Goal: Information Seeking & Learning: Find specific fact

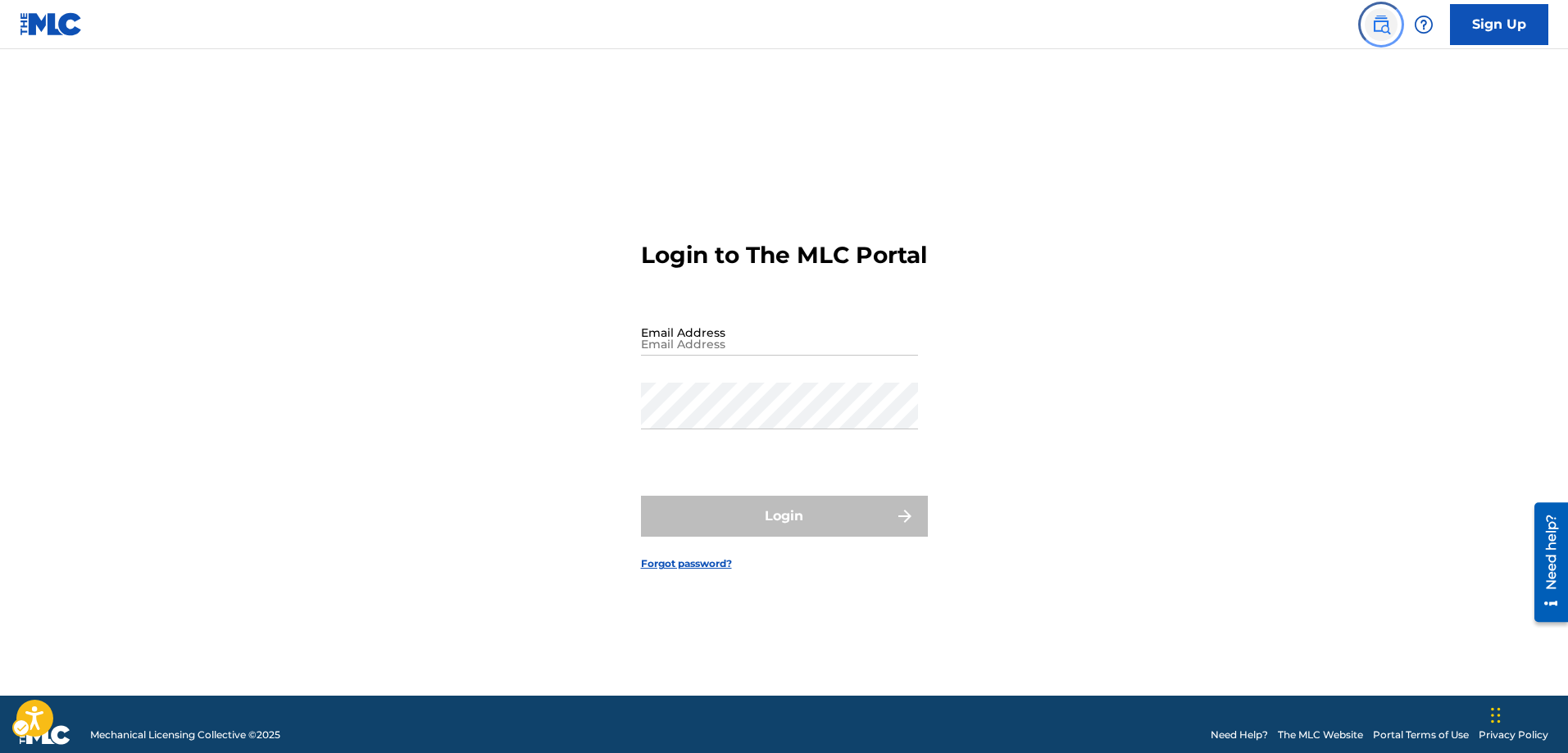
click at [1379, 29] on img "Page Menu" at bounding box center [1381, 25] width 19 height 19
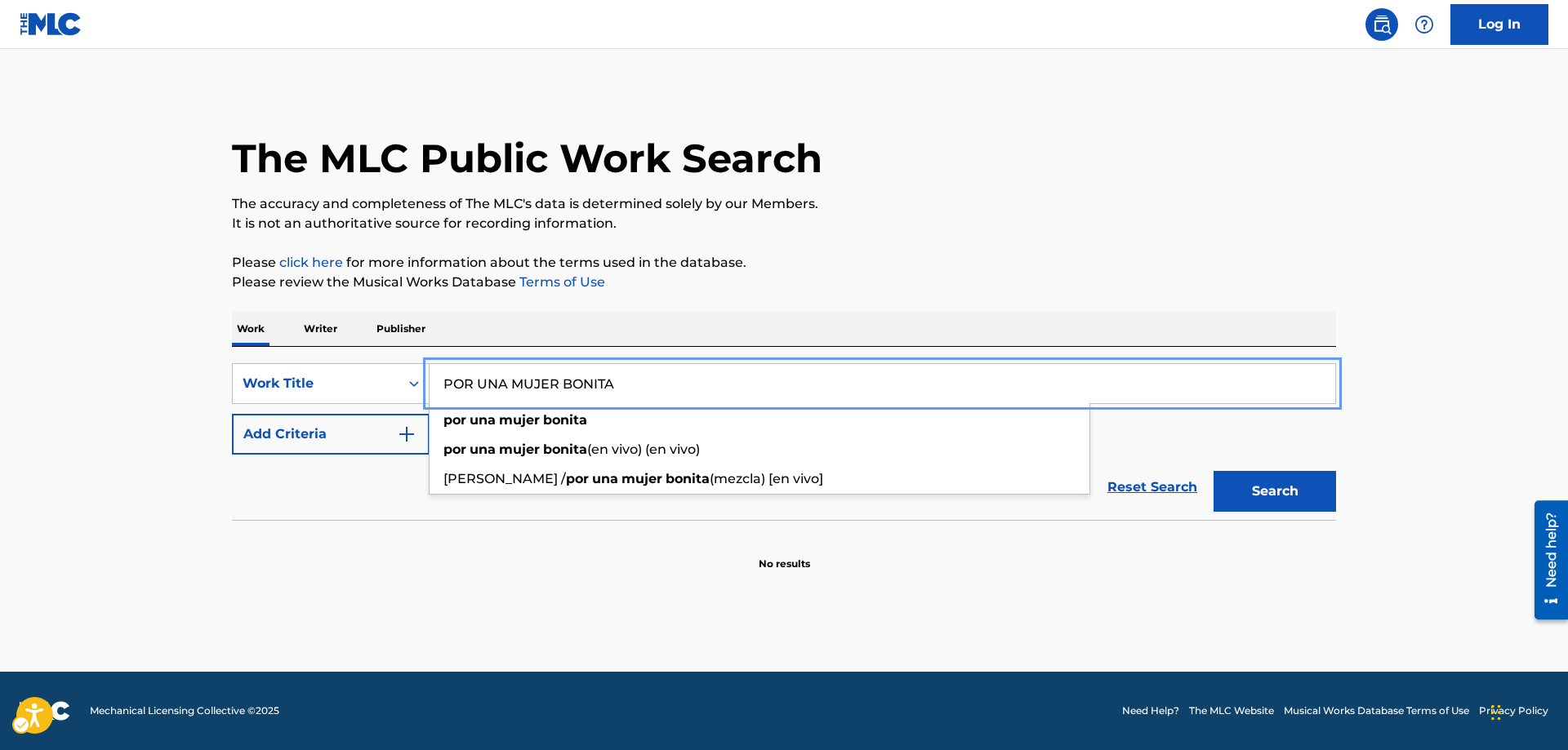
type input "POR UNA MUJER BONITA"
click at [1243, 489] on button "Search" at bounding box center [1275, 491] width 122 height 40
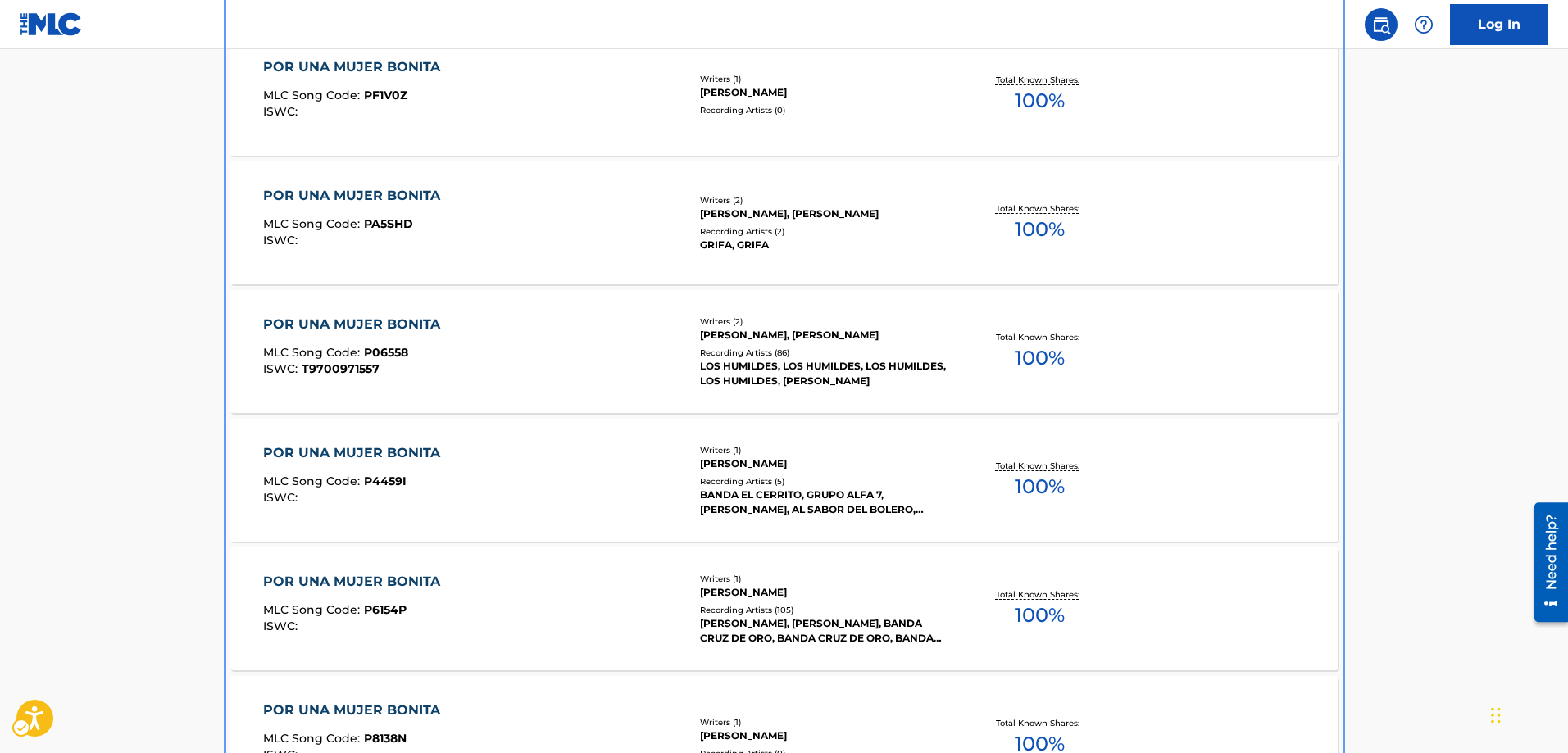
scroll to position [676, 0]
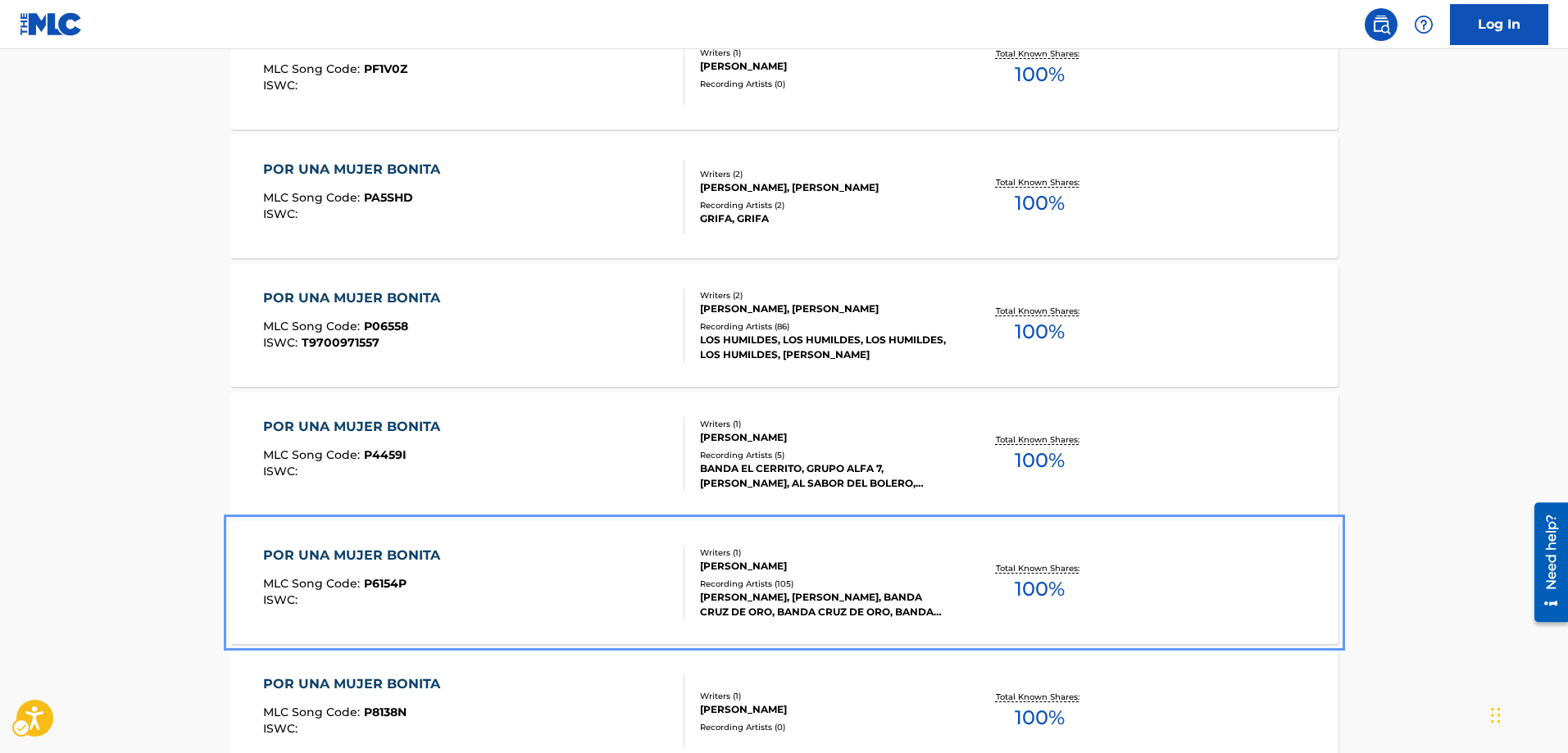
click at [376, 579] on span "P6154P" at bounding box center [385, 584] width 42 height 15
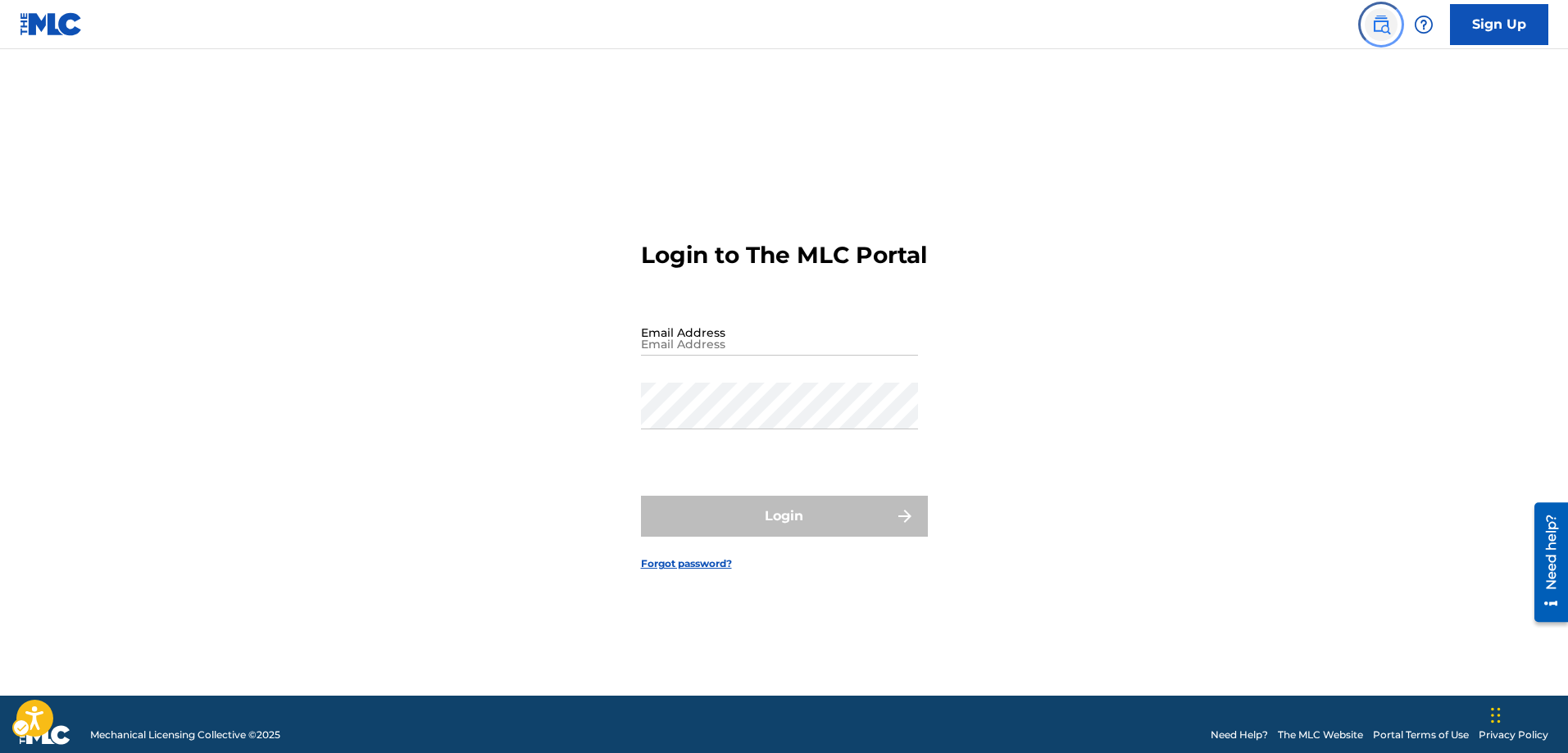
click at [1385, 30] on img "Page Menu" at bounding box center [1381, 25] width 19 height 19
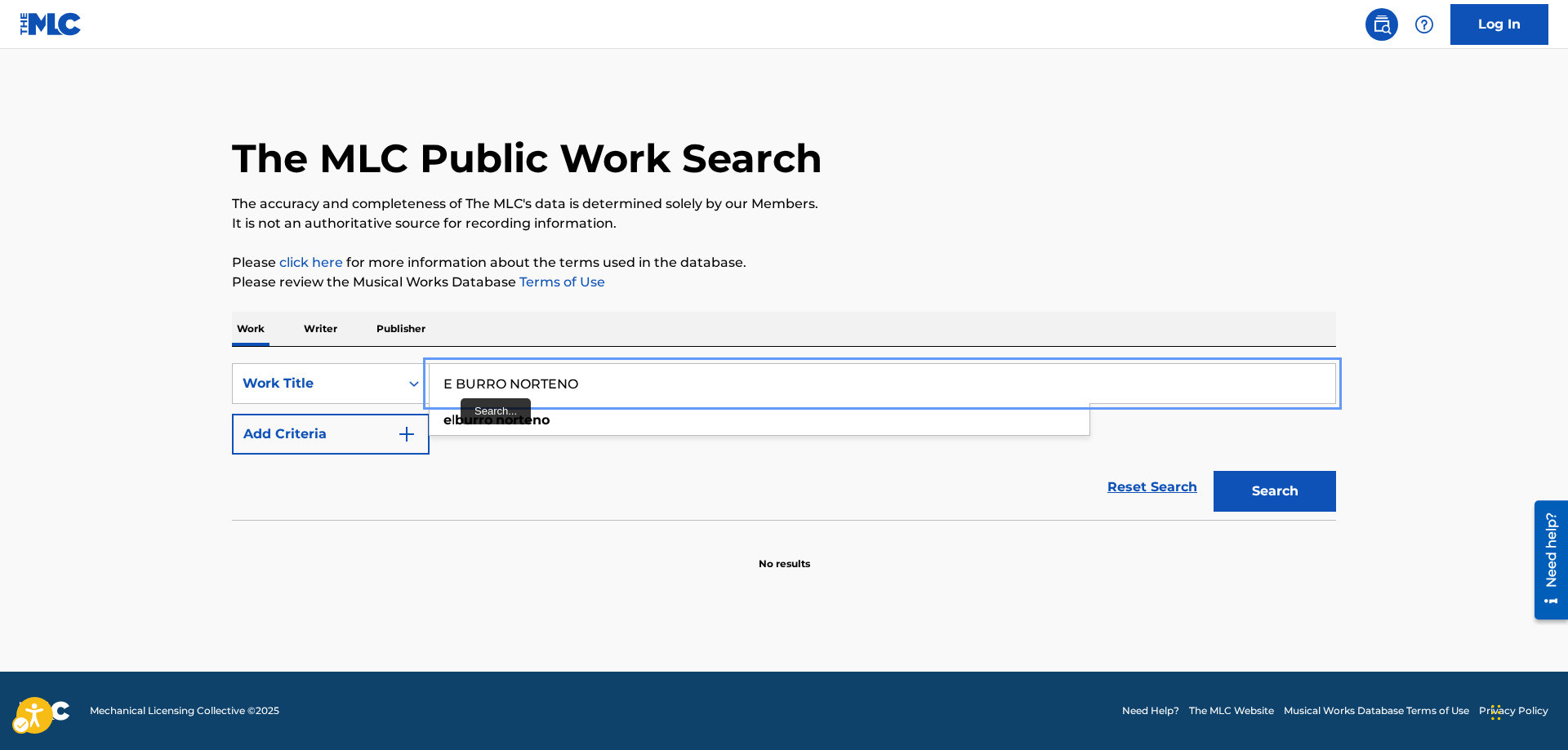
click at [452, 379] on input "E BURRO NORTENO" at bounding box center [882, 384] width 906 height 40
type input "EL BURRO NORTENO"
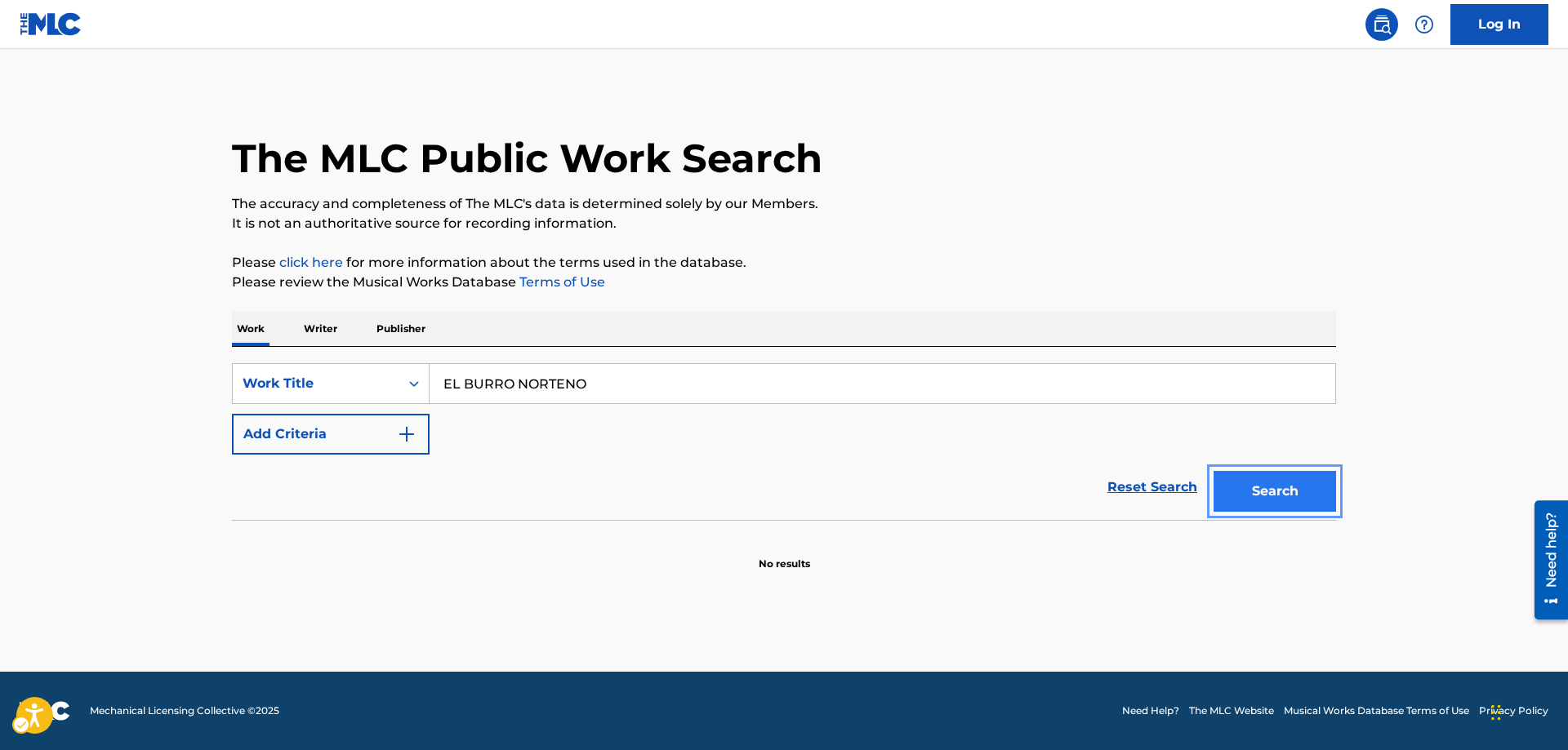
click at [1279, 491] on button "Search" at bounding box center [1275, 491] width 122 height 40
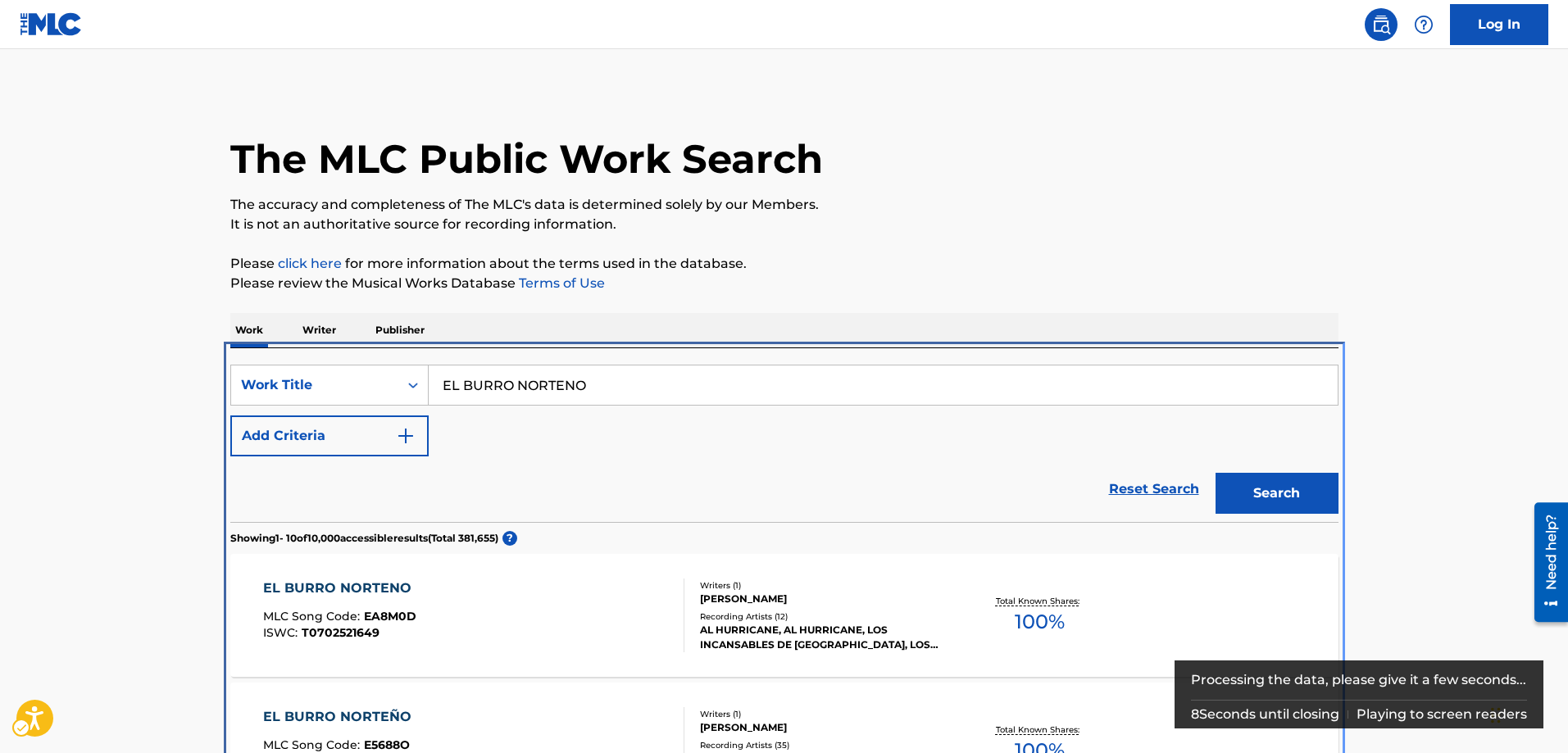
scroll to position [348, 0]
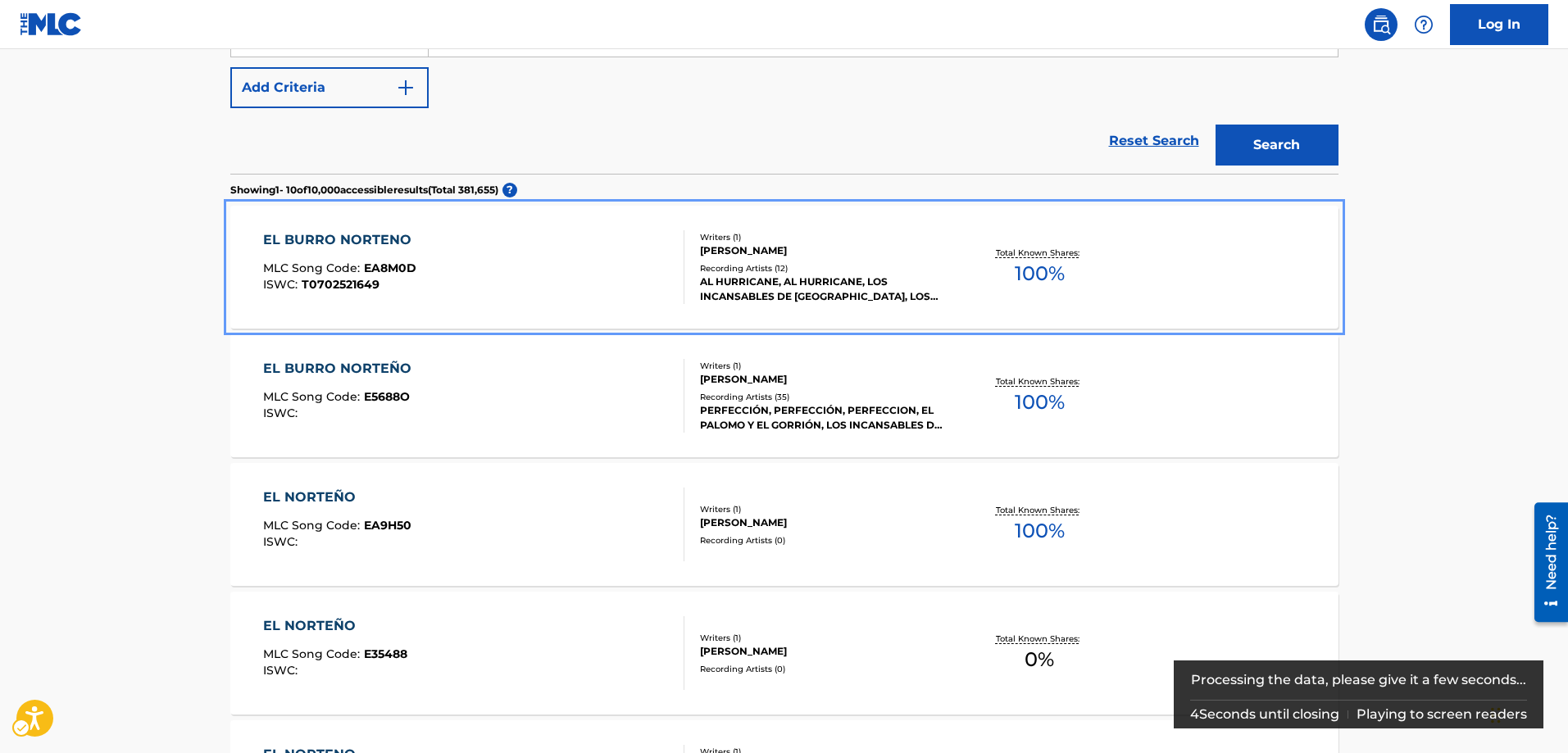
click at [390, 262] on span "EA8M0D" at bounding box center [390, 268] width 53 height 15
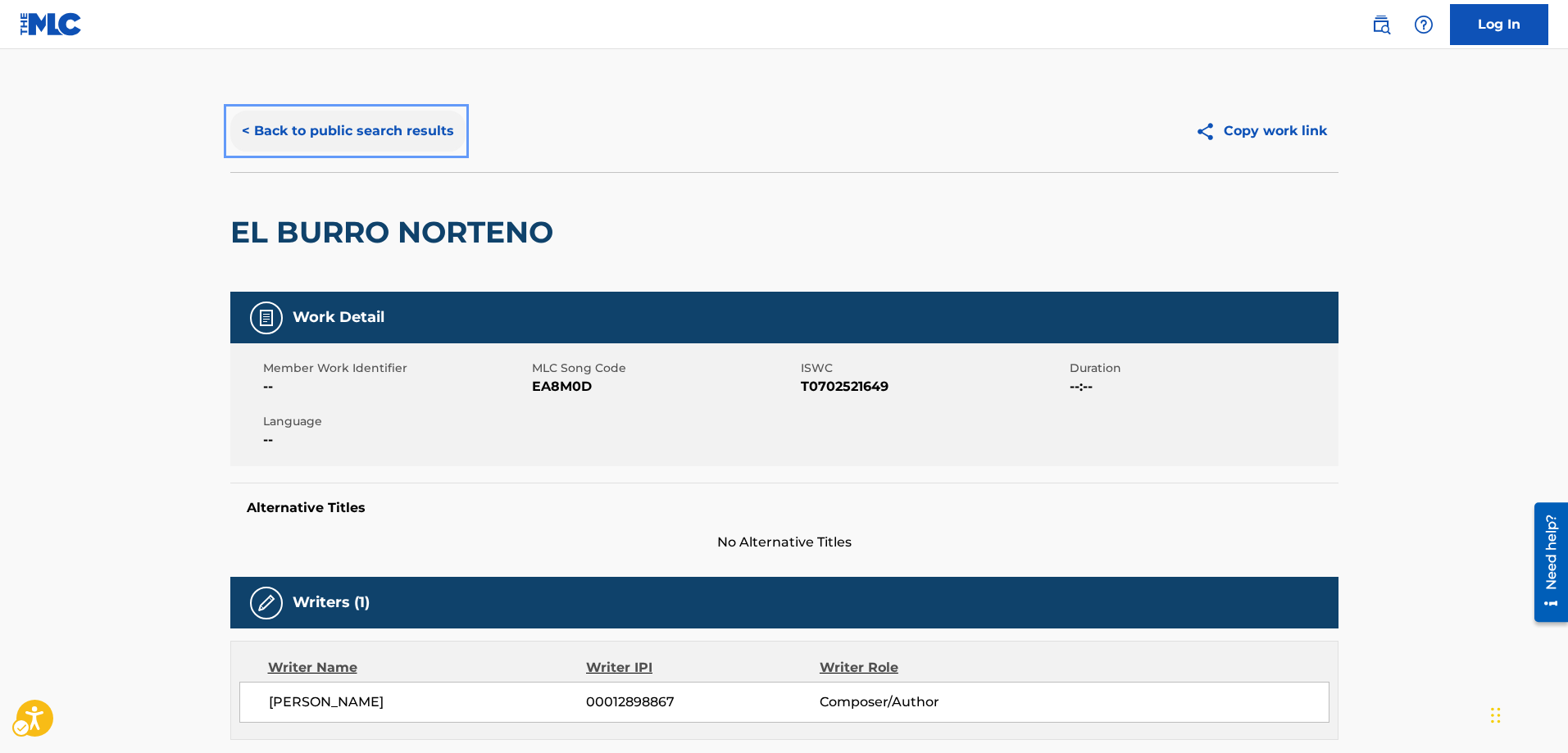
click at [245, 126] on button "< Back to public search results" at bounding box center [347, 131] width 235 height 41
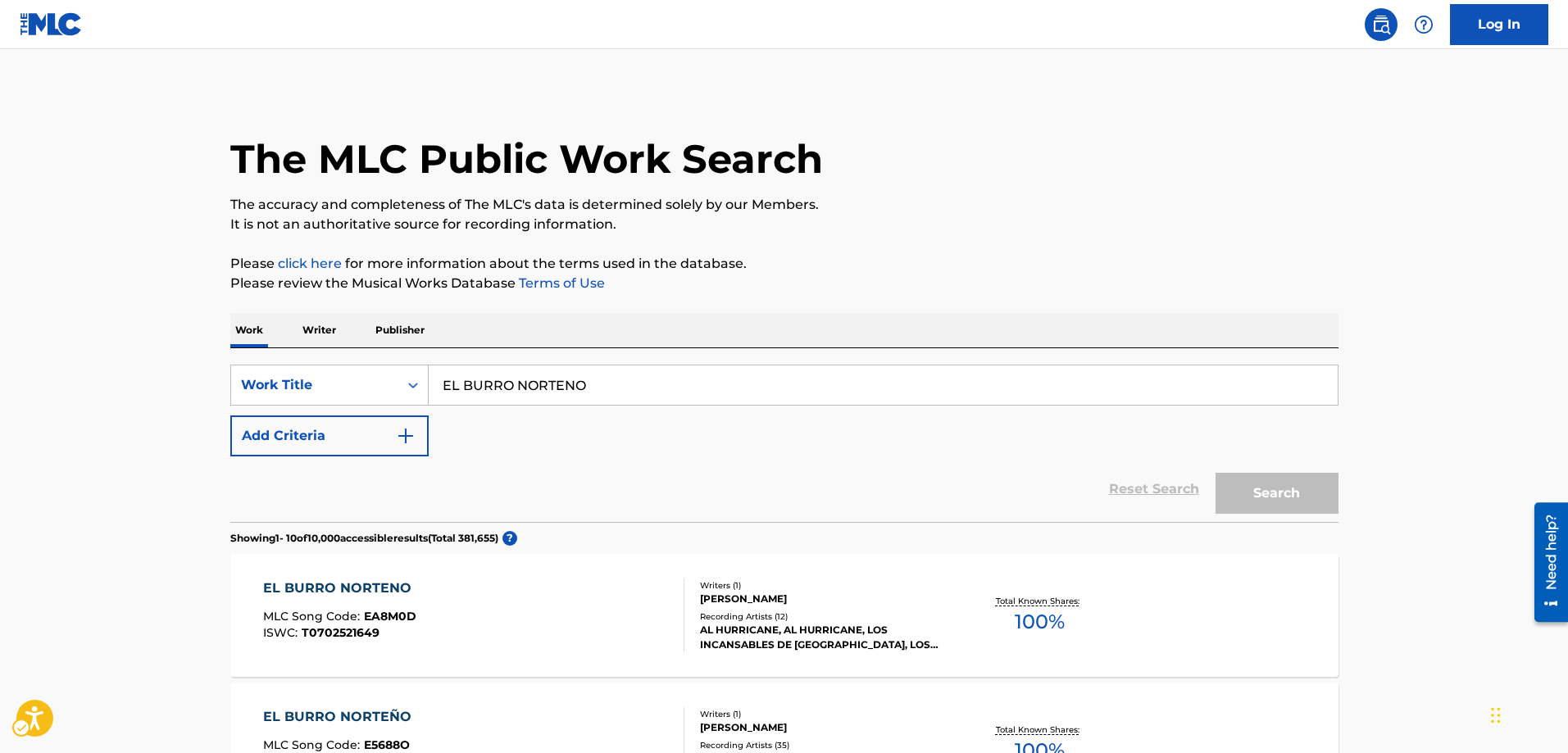
scroll to position [348, 0]
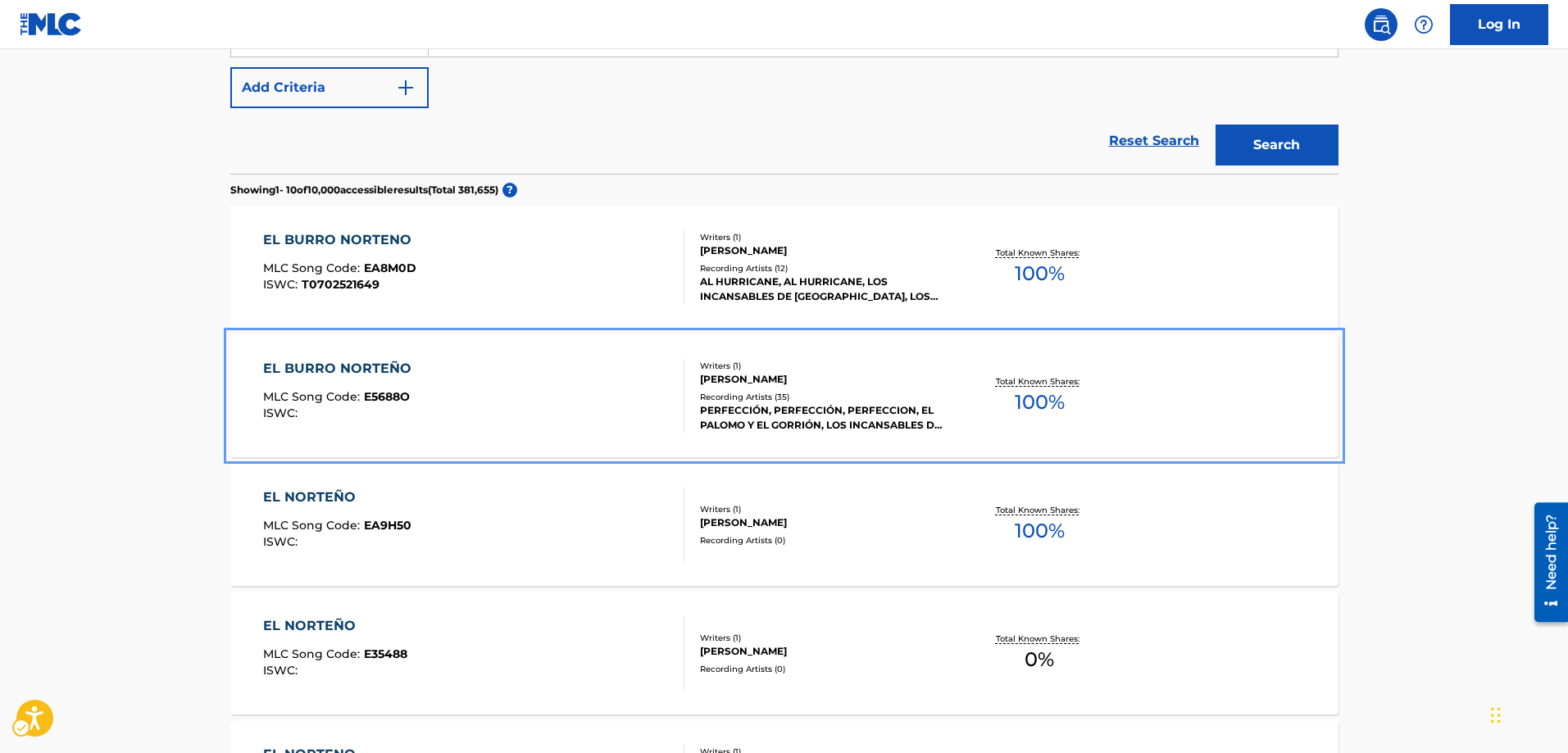
click at [408, 399] on span "E5688O" at bounding box center [387, 397] width 46 height 15
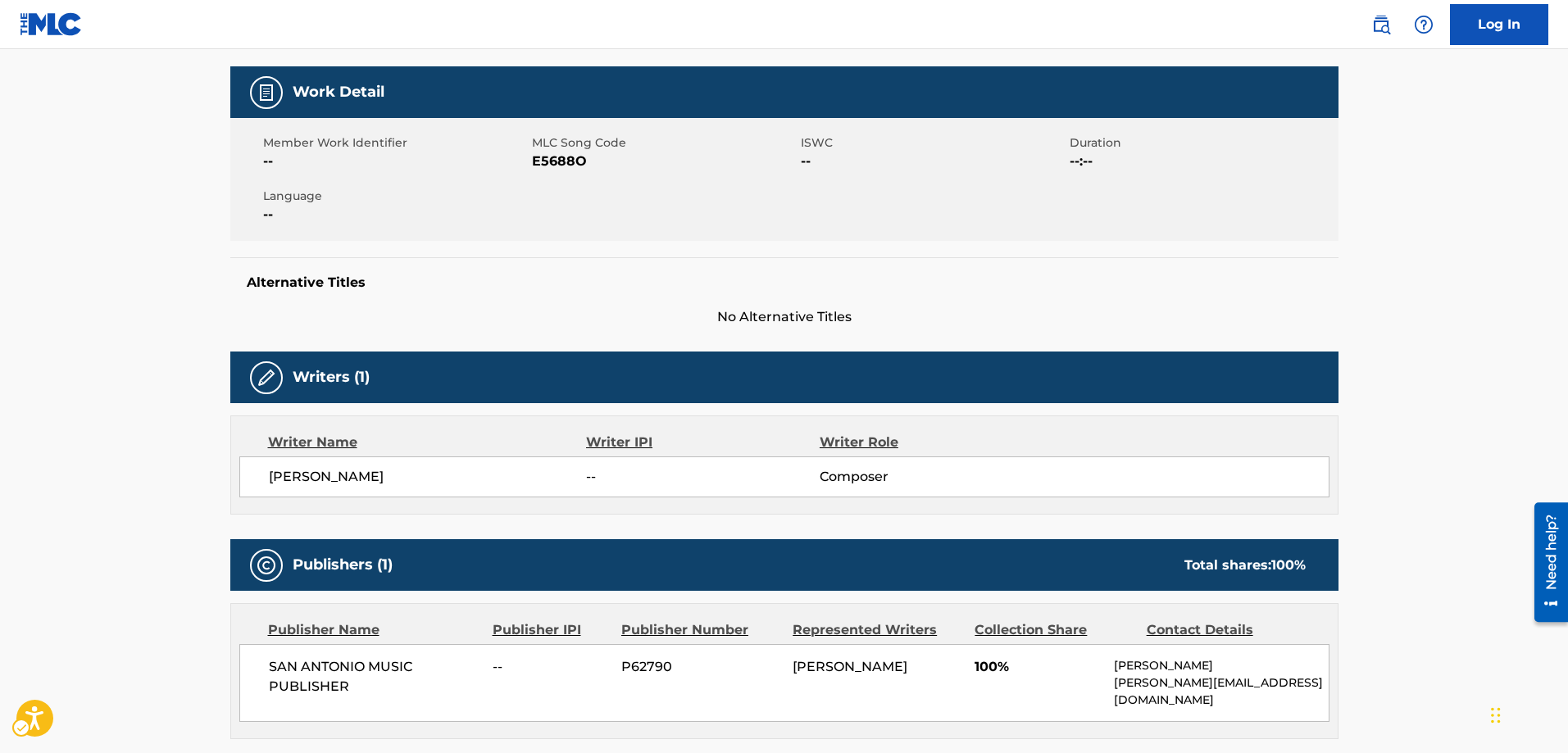
scroll to position [246, 0]
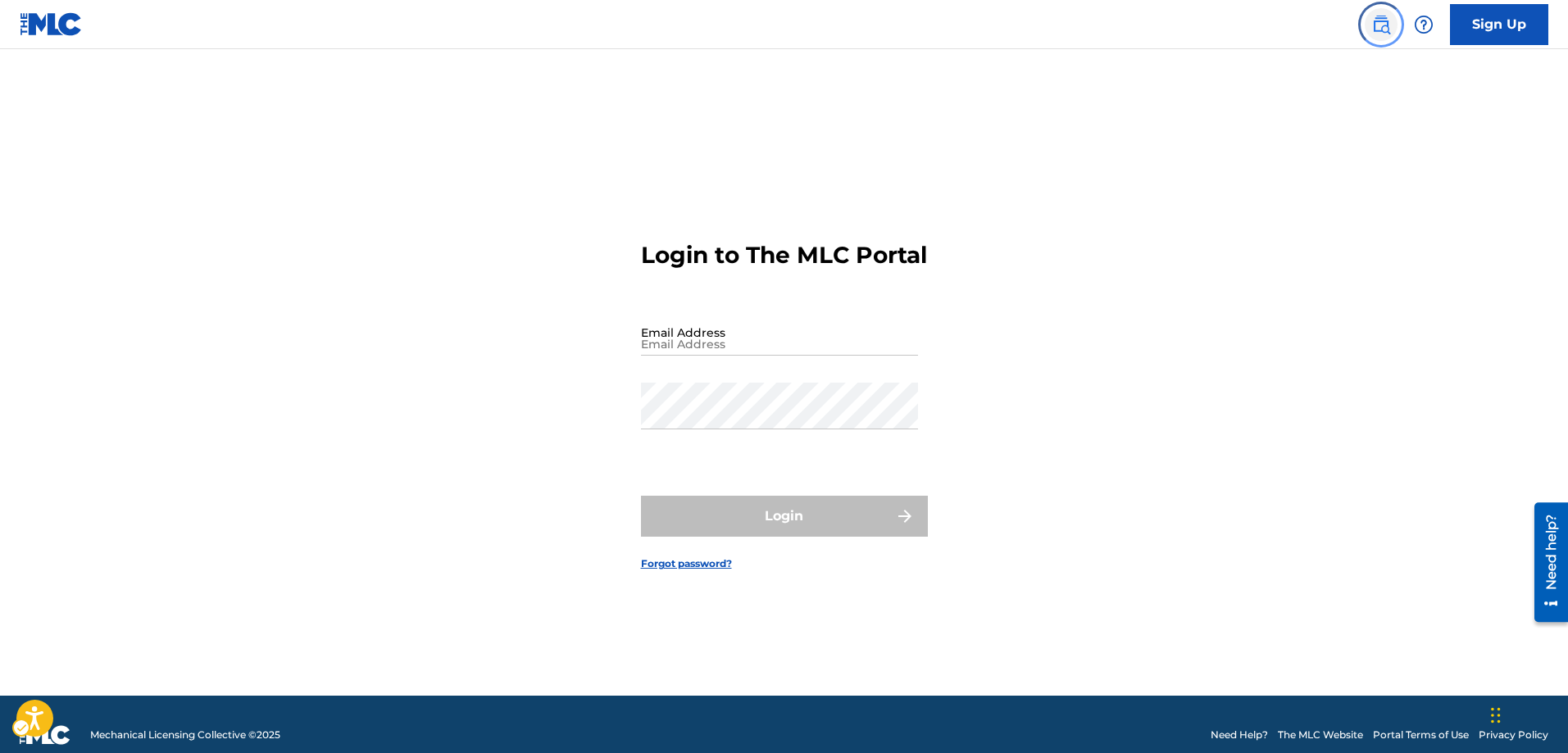
click at [1377, 27] on img "Page Menu" at bounding box center [1381, 25] width 19 height 19
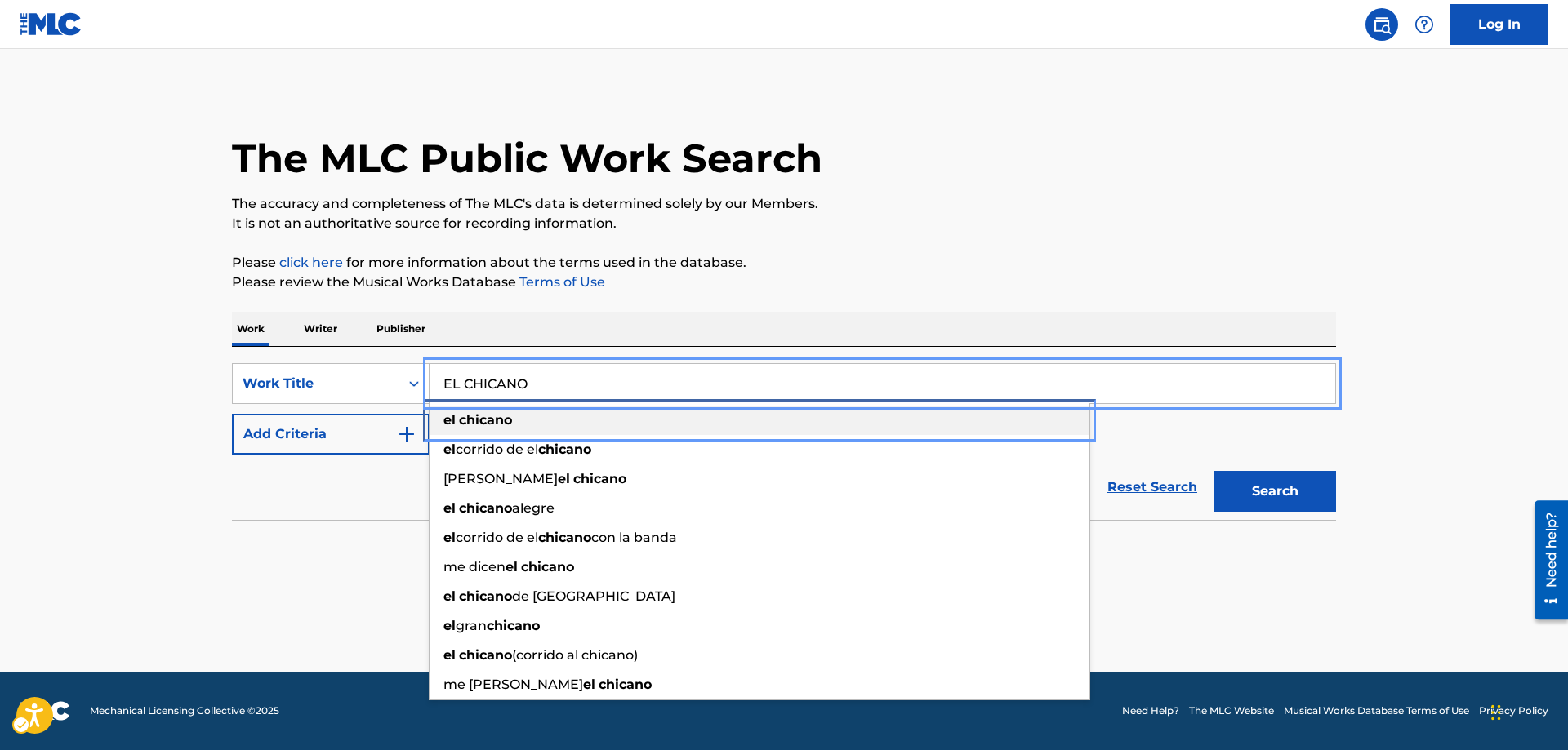
click at [463, 421] on strong "chicano" at bounding box center [486, 421] width 53 height 16
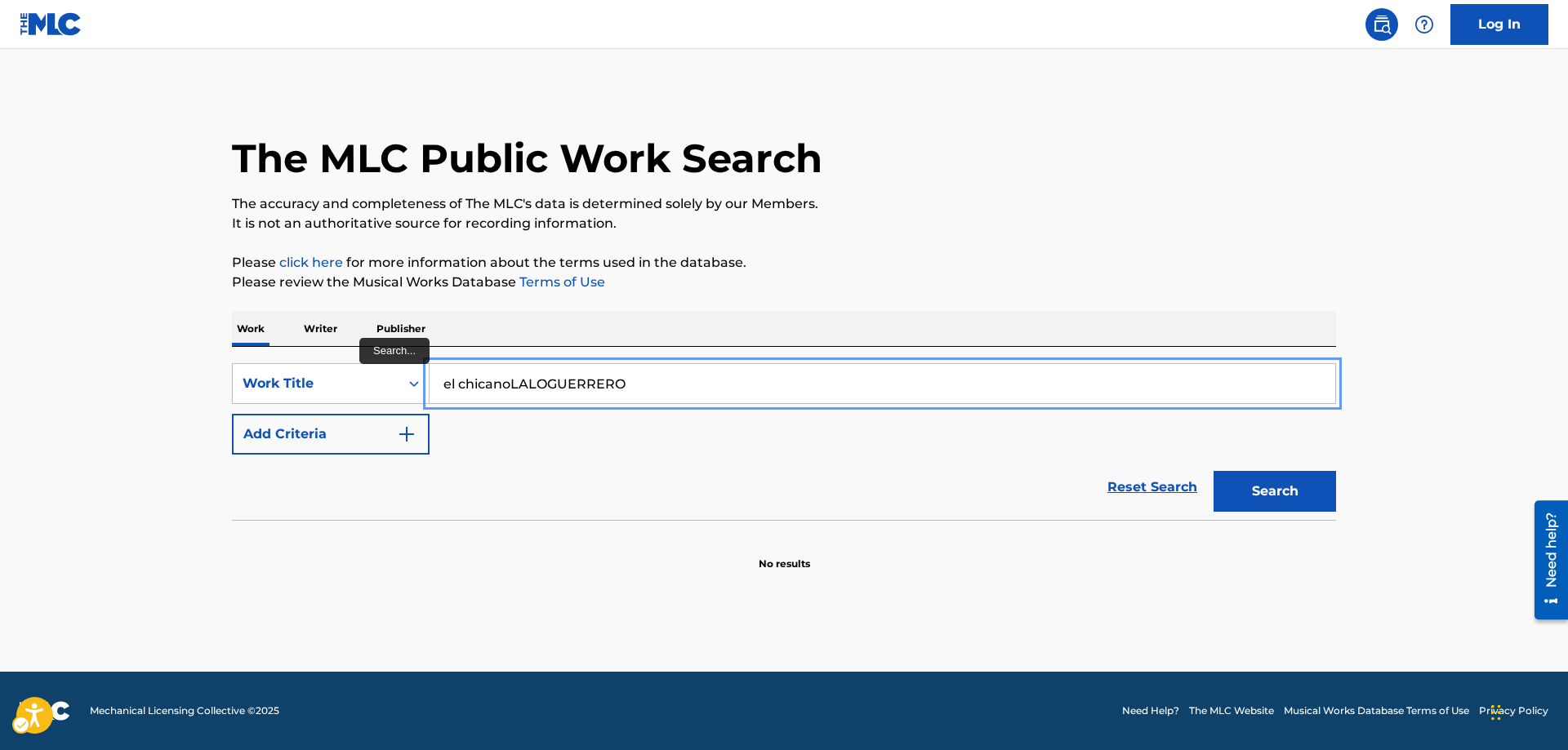
click at [232, 414] on button "Add Criteria" at bounding box center [330, 434] width 198 height 40
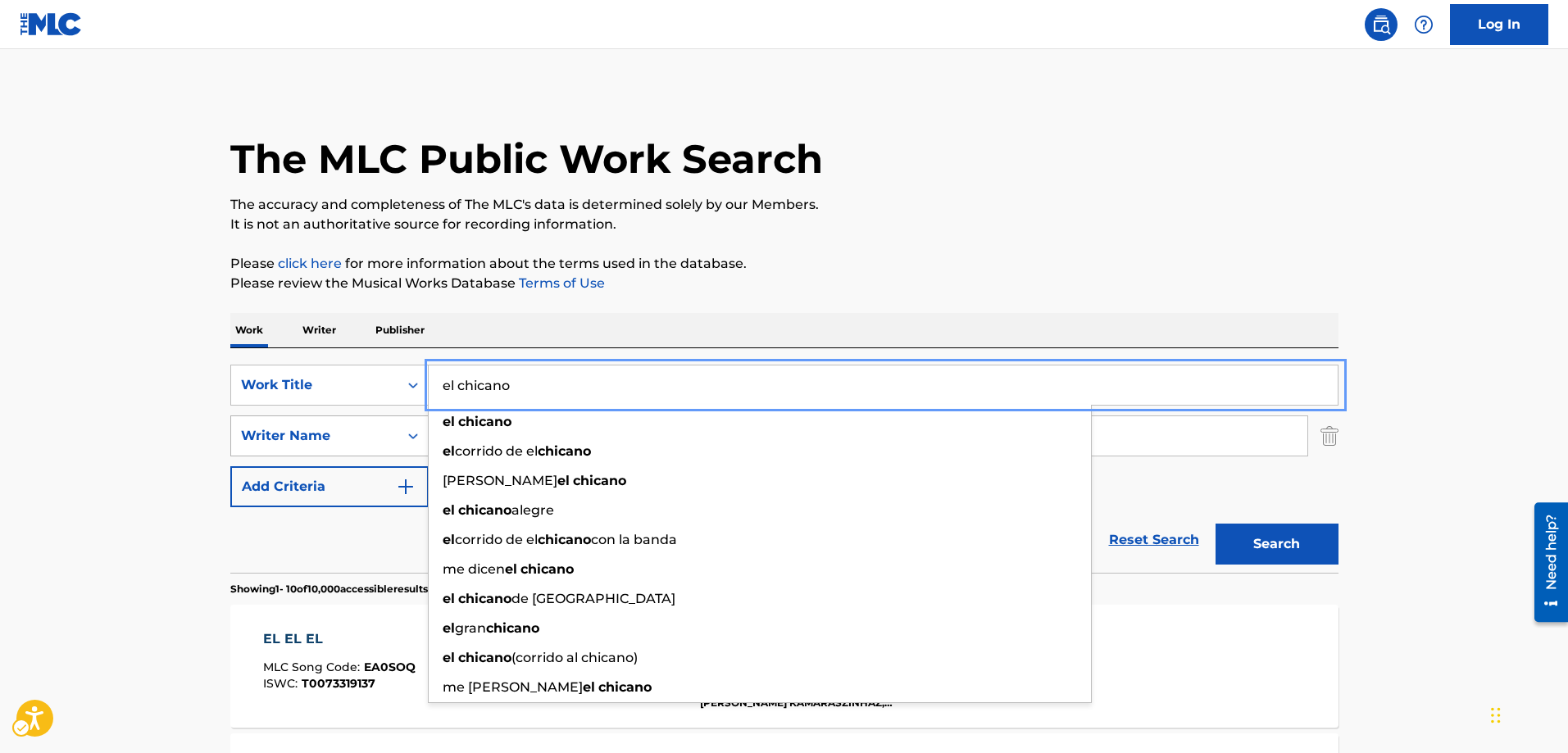
type input "el chicano"
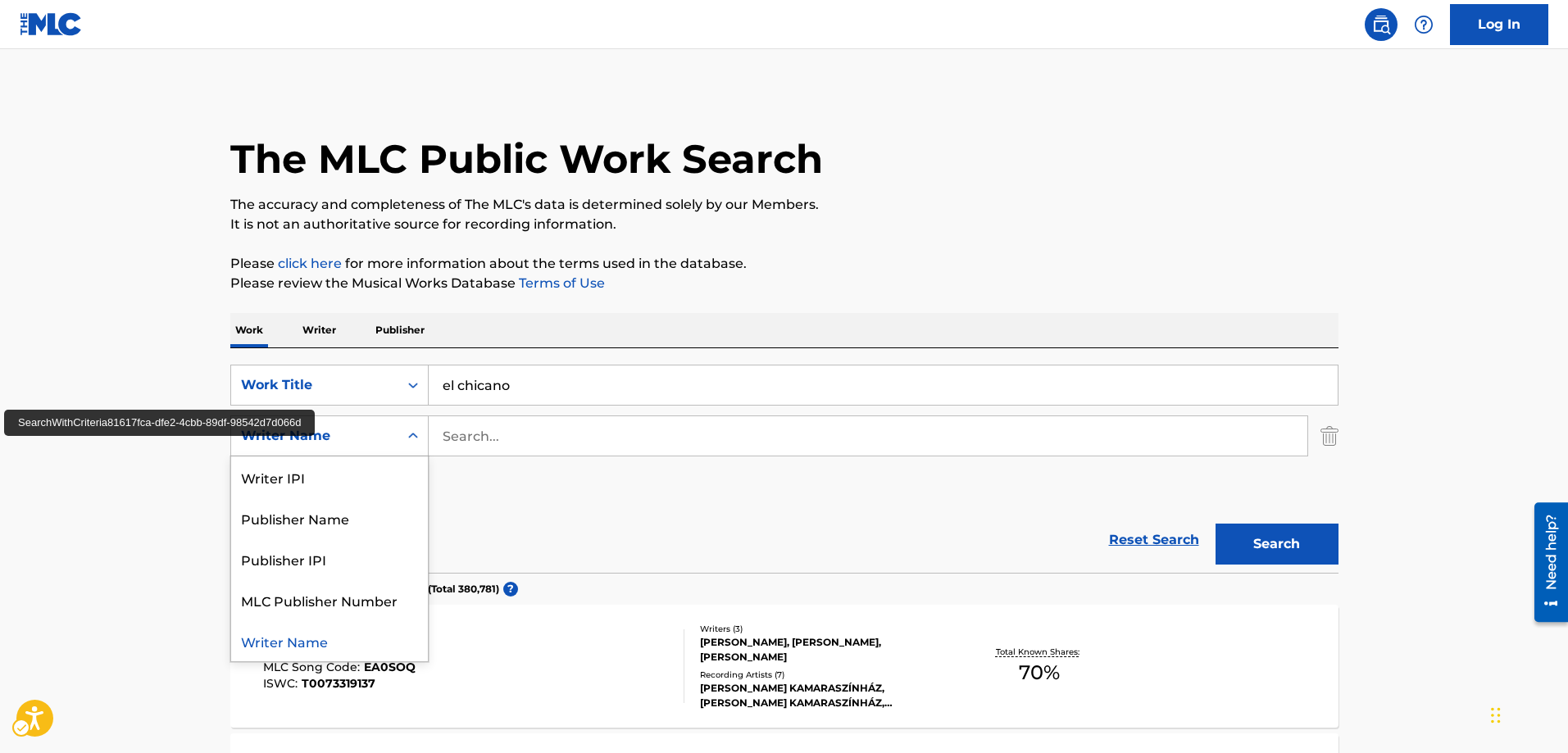
click at [420, 432] on icon "Search Form" at bounding box center [412, 436] width 17 height 17
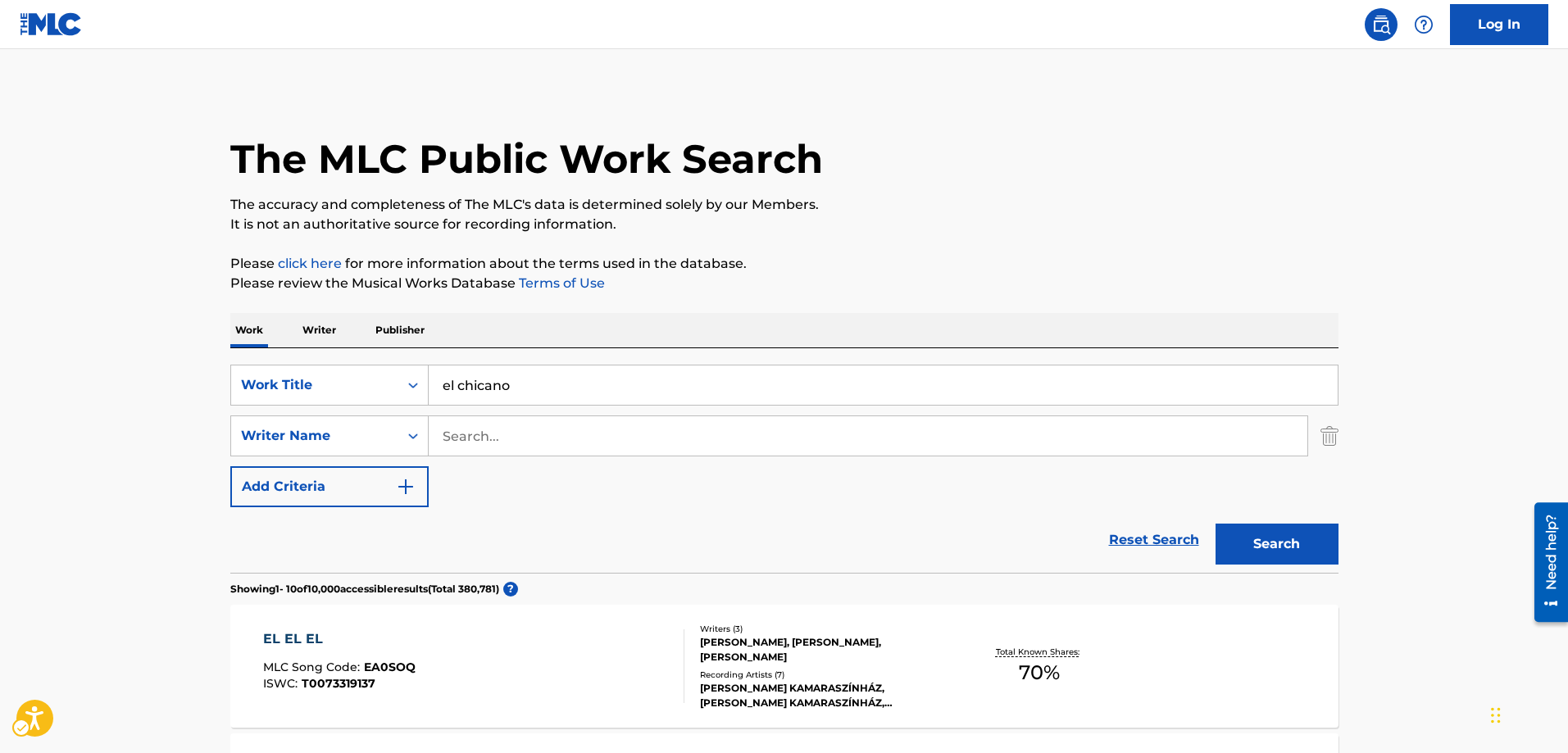
click at [415, 437] on icon "Search Form" at bounding box center [412, 436] width 17 height 17
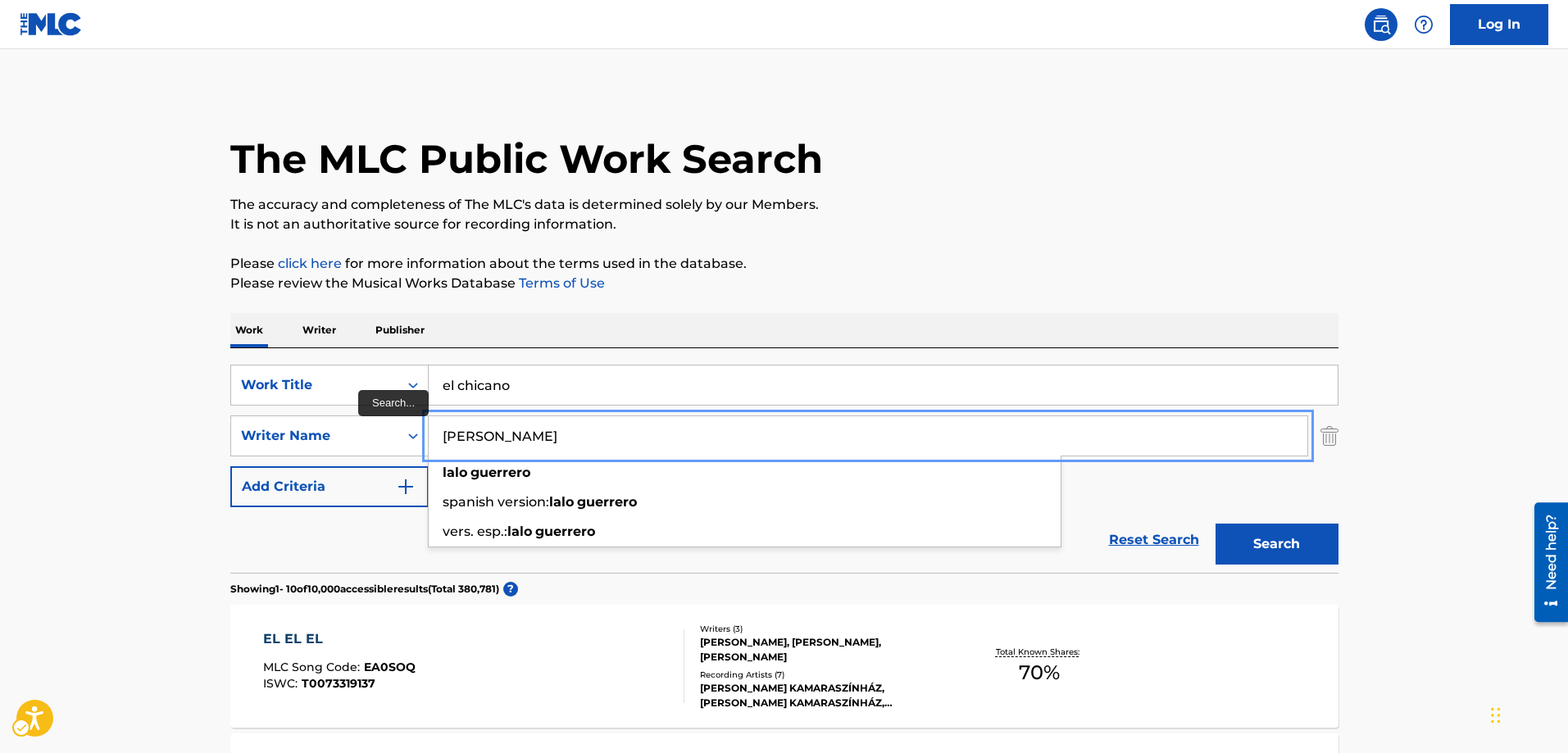
type input "LALO GUERRERO"
click at [230, 466] on button "Add Criteria" at bounding box center [329, 487] width 198 height 41
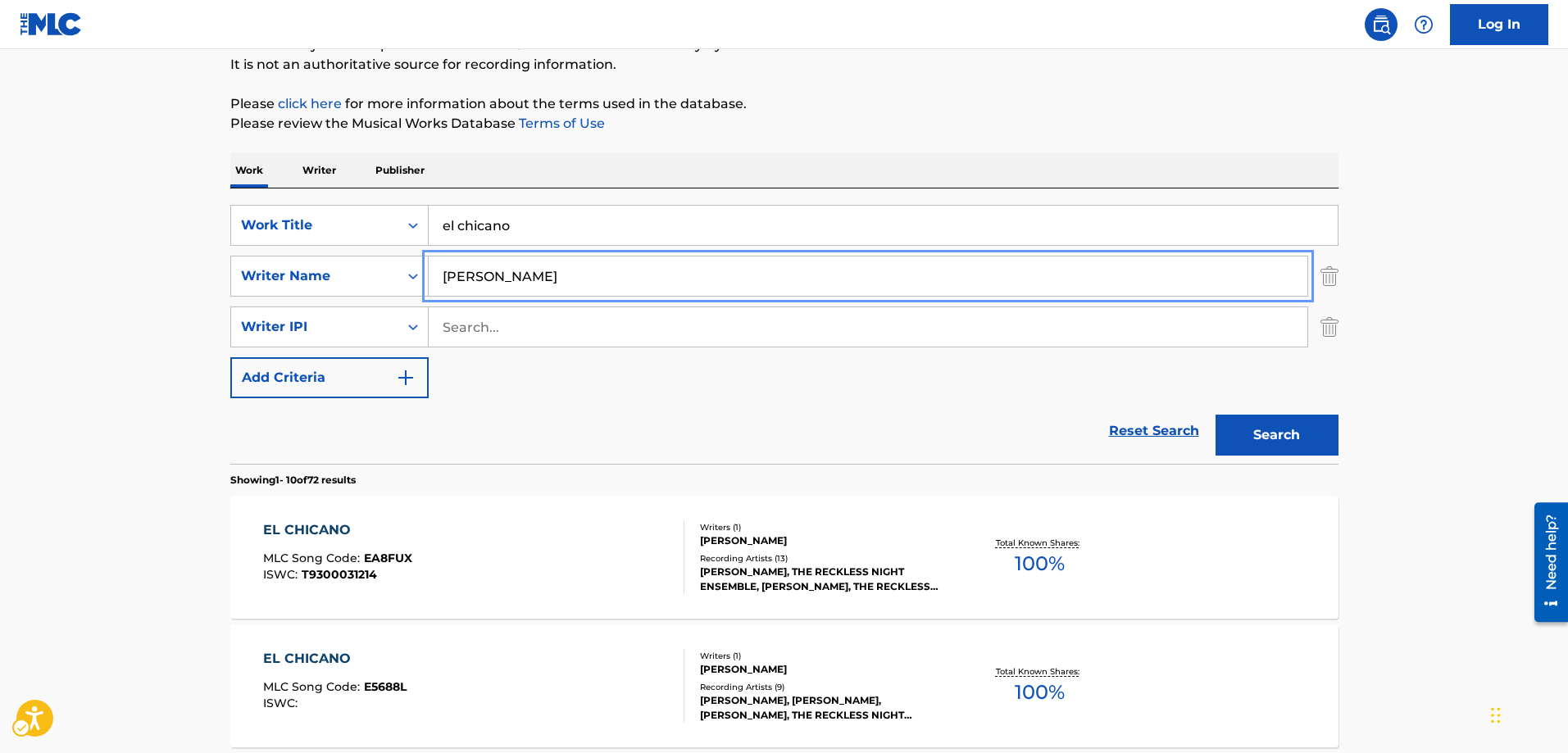
scroll to position [164, 0]
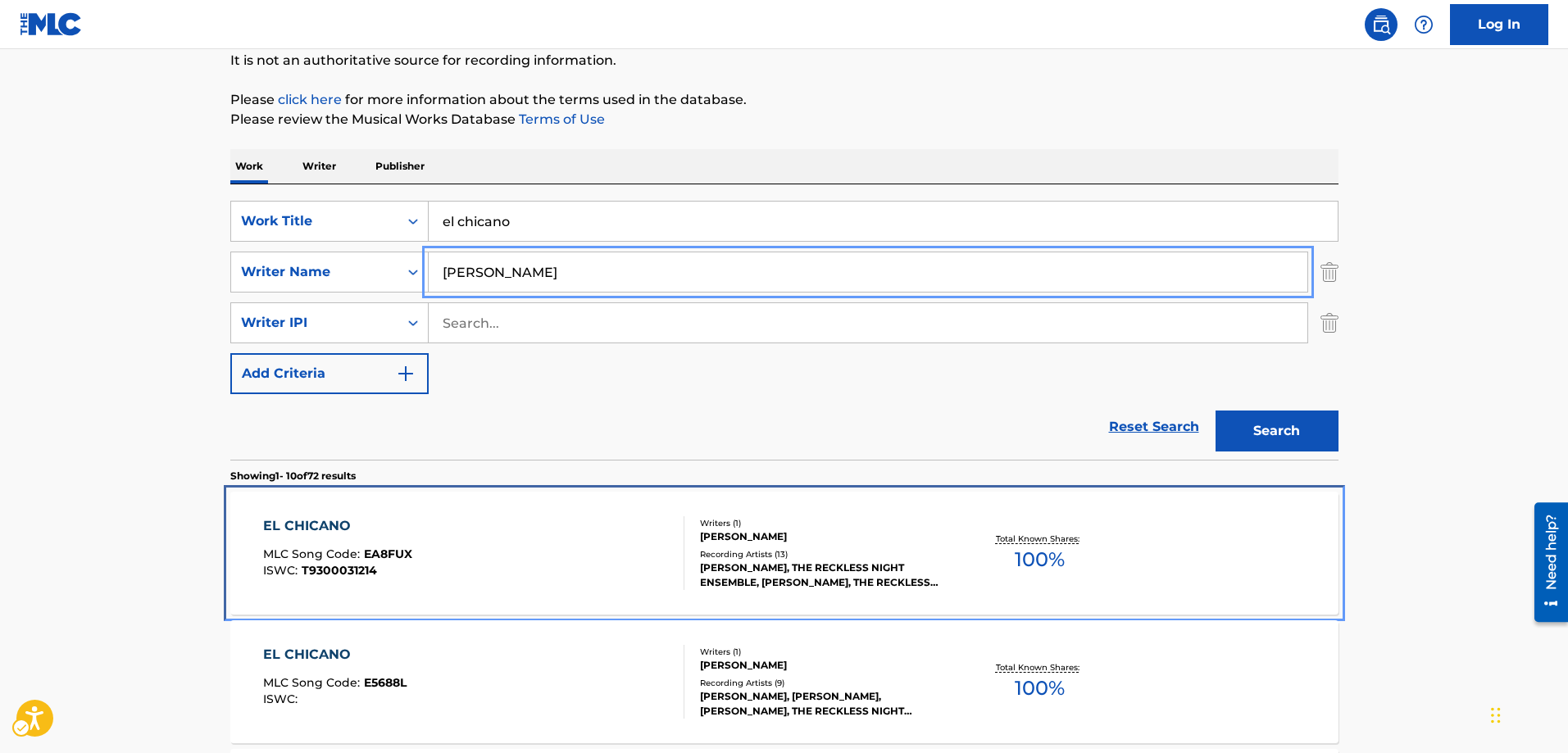
click at [386, 547] on span "EA8FUX" at bounding box center [388, 554] width 48 height 15
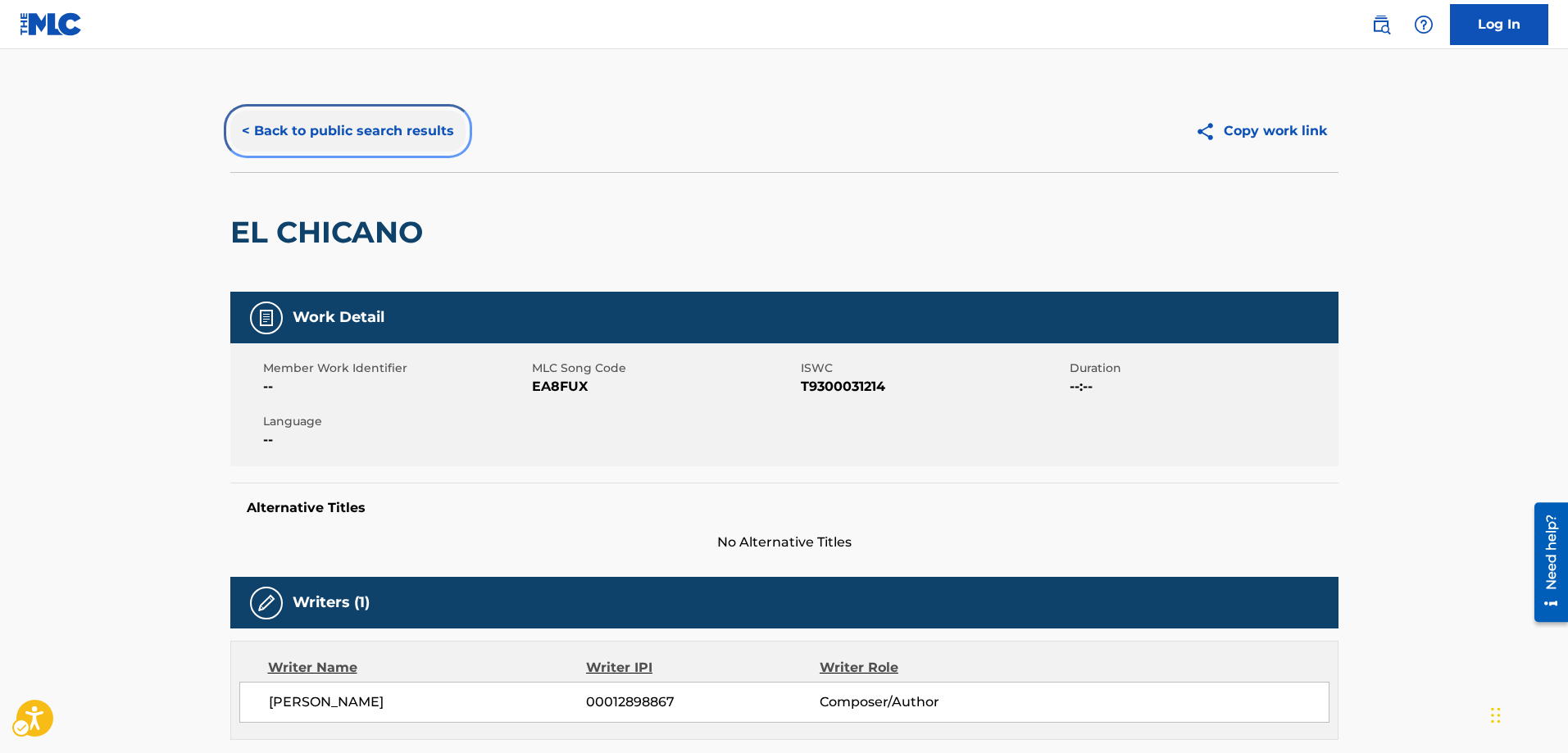
click at [243, 130] on button "< Back to public search results" at bounding box center [347, 131] width 235 height 41
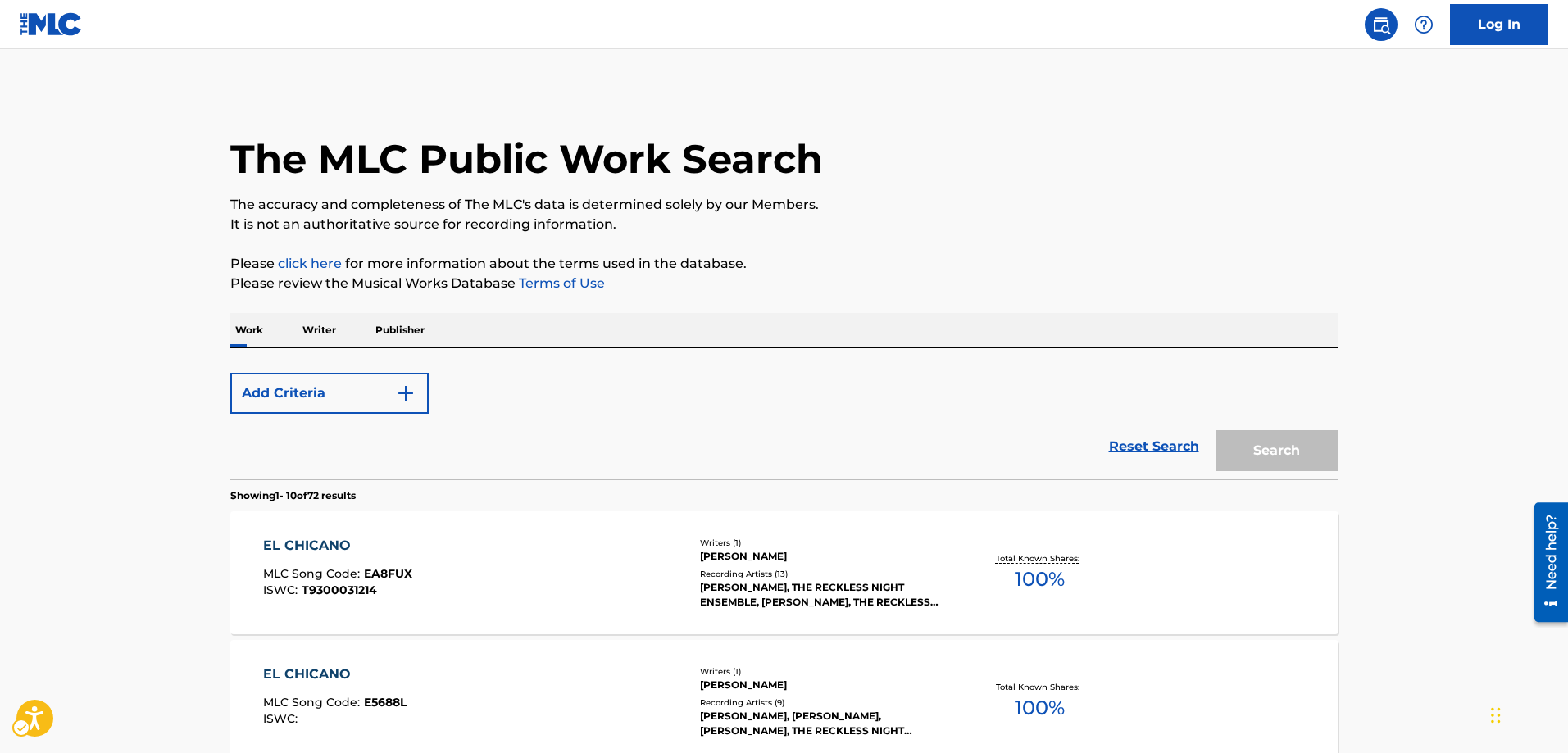
scroll to position [164, 0]
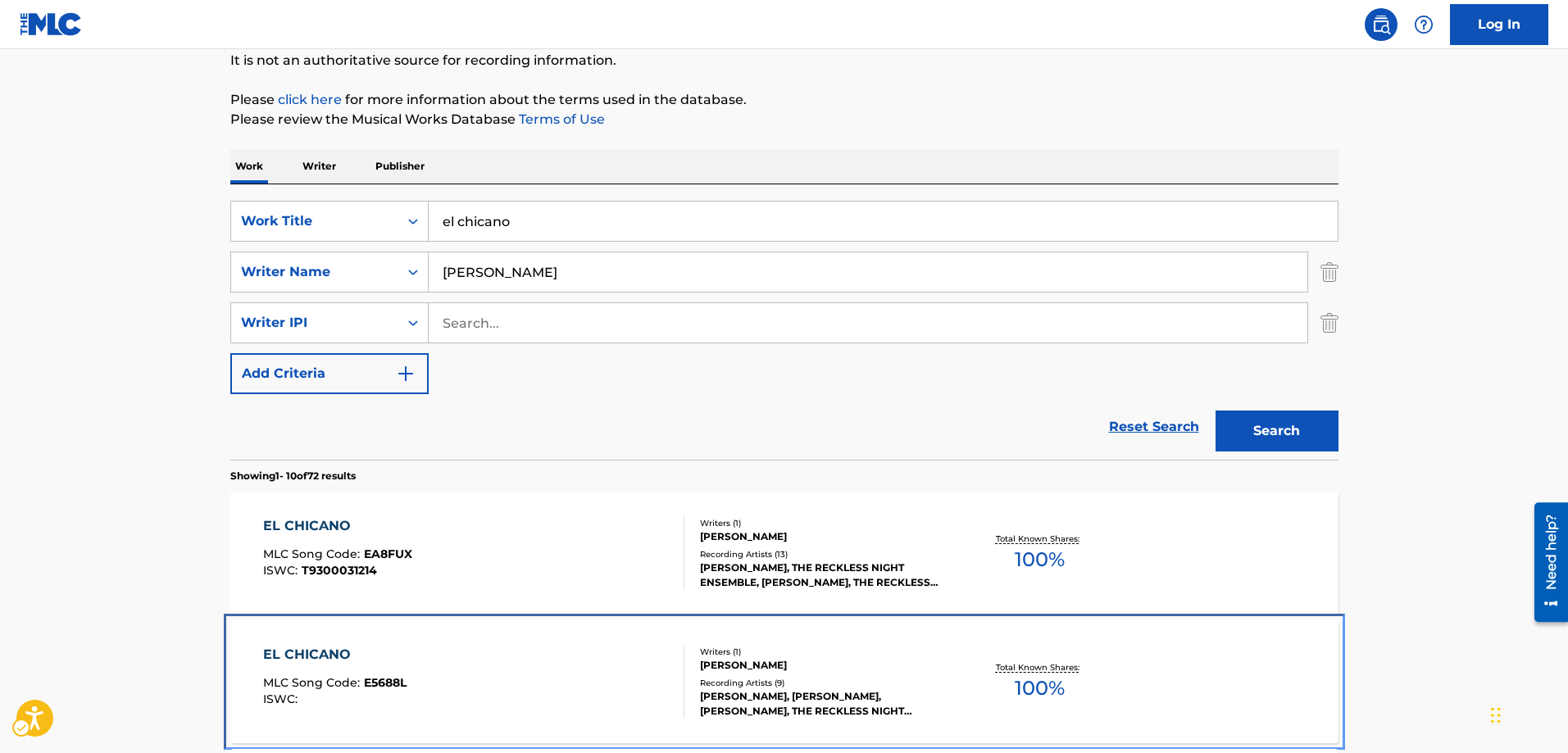
click at [374, 683] on span "E5688L" at bounding box center [385, 682] width 42 height 15
